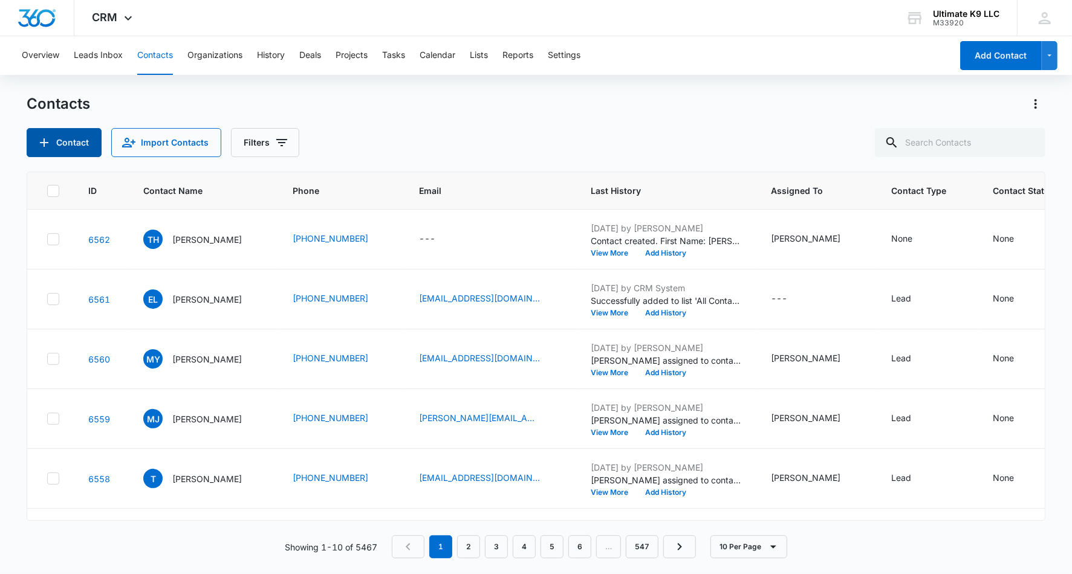
click at [47, 141] on icon "Add Contact" at bounding box center [44, 142] width 15 height 15
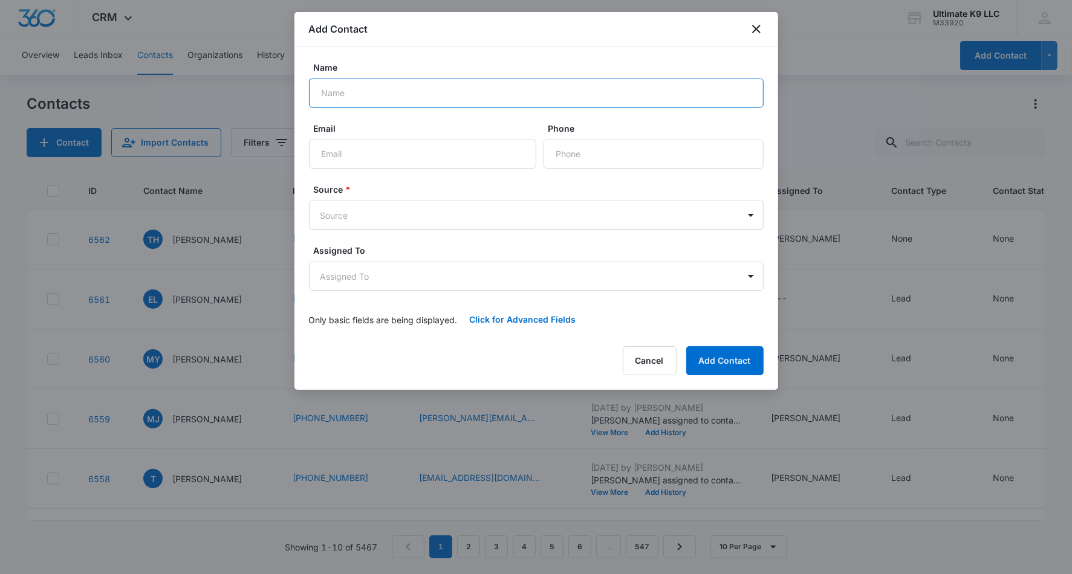
click at [368, 91] on input "Name" at bounding box center [536, 93] width 455 height 29
type input "[PERSON_NAME]"
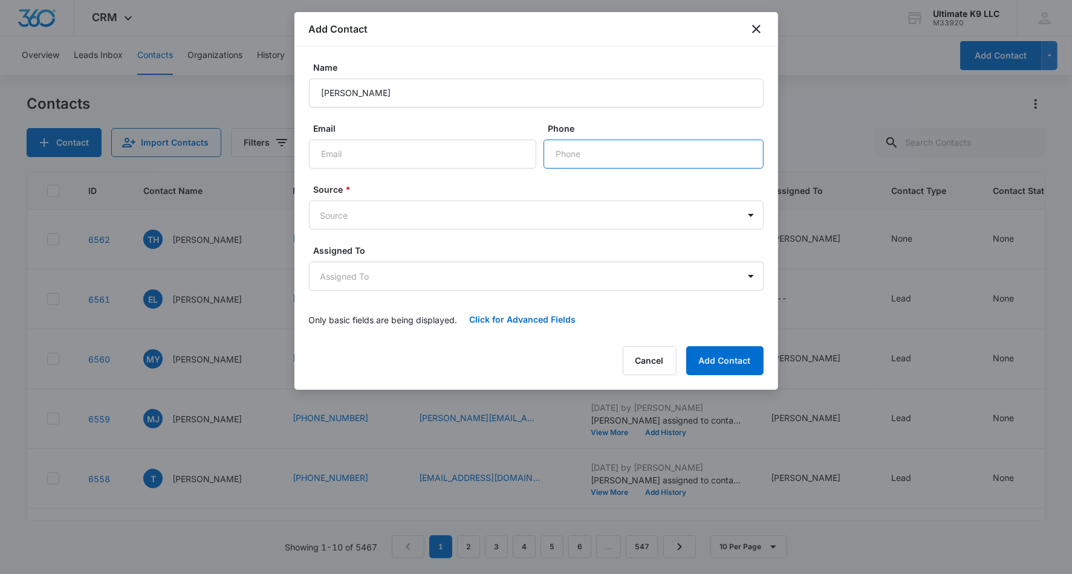
click at [568, 145] on input "Phone" at bounding box center [654, 154] width 220 height 29
type input "[PHONE_NUMBER]"
click at [613, 216] on body "CRM Apps Reputation Websites Forms CRM Email Social Shop Payments POS Content A…" at bounding box center [536, 287] width 1072 height 574
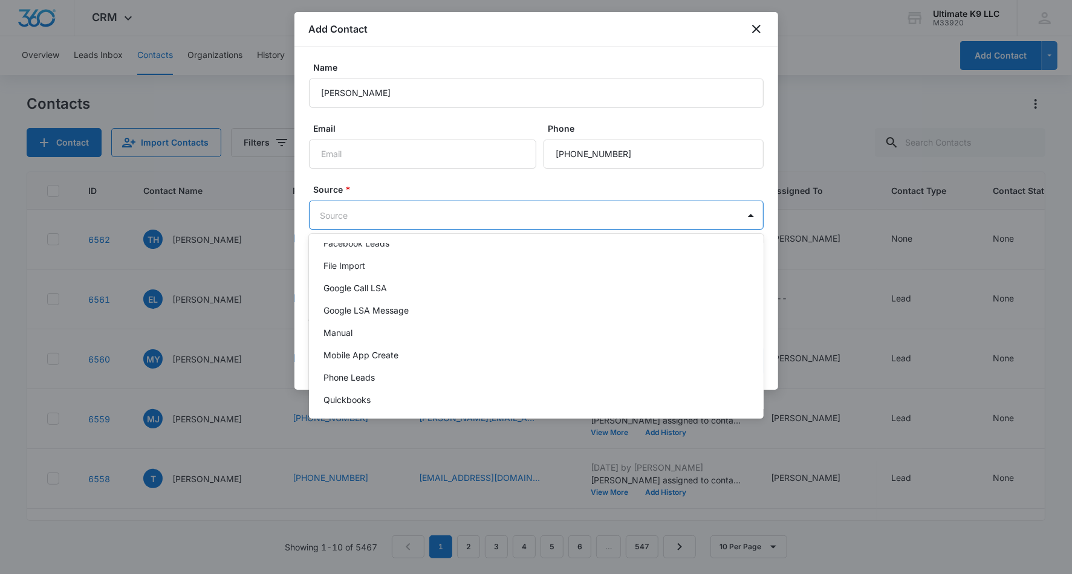
scroll to position [37, 0]
click at [713, 371] on div "Phone Leads" at bounding box center [534, 377] width 423 height 13
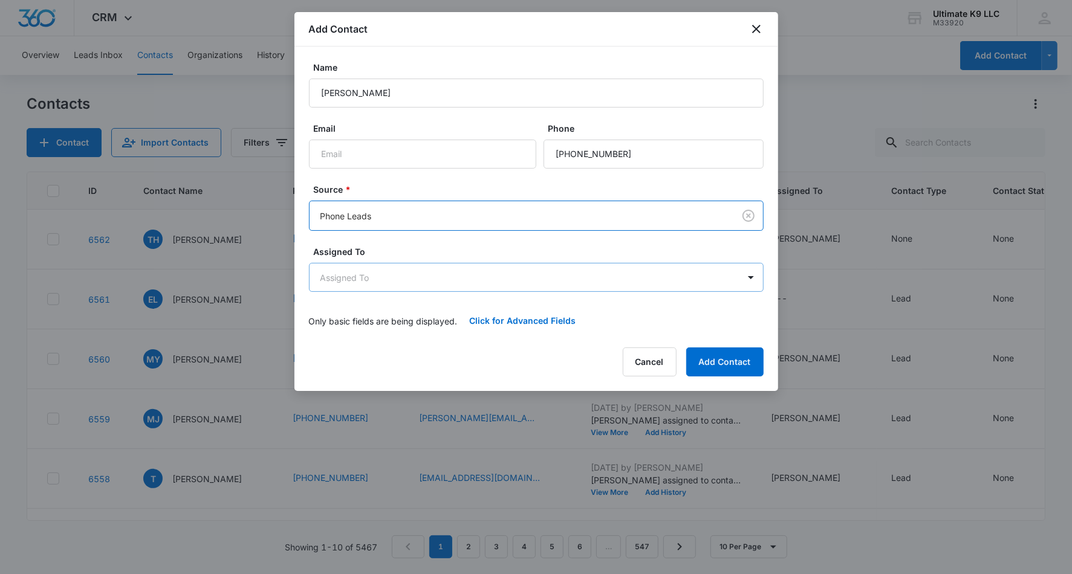
click at [720, 278] on body "CRM Apps Reputation Websites Forms CRM Email Social Shop Payments POS Content A…" at bounding box center [536, 287] width 1072 height 574
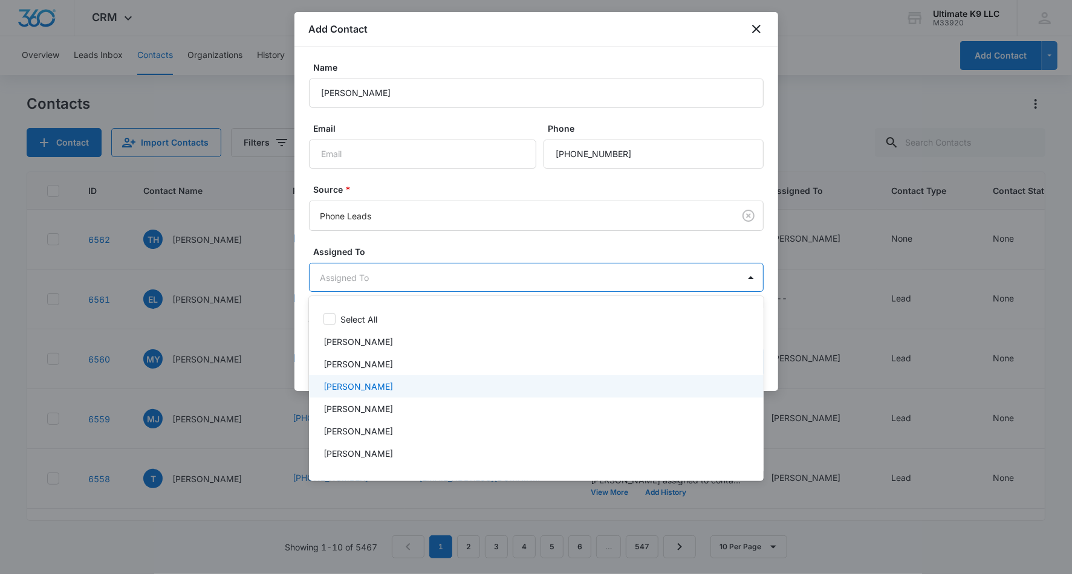
click at [626, 385] on div "[PERSON_NAME]" at bounding box center [534, 386] width 423 height 13
click at [688, 245] on div at bounding box center [536, 287] width 1072 height 574
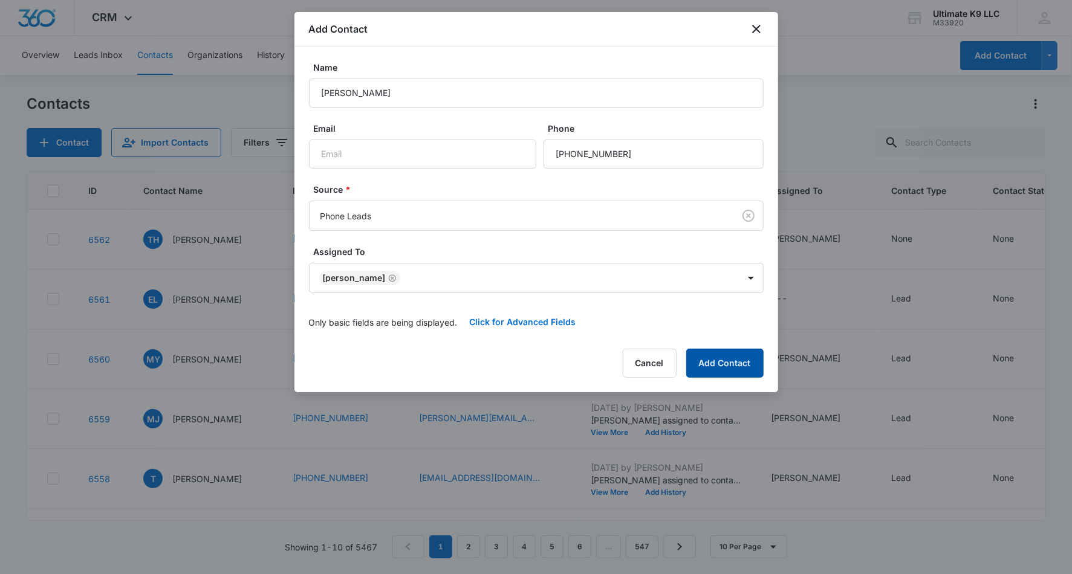
click at [736, 365] on button "Add Contact" at bounding box center [724, 363] width 77 height 29
